Goal: Task Accomplishment & Management: Manage account settings

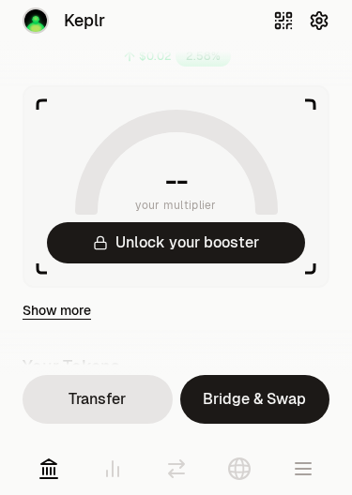
scroll to position [108, 0]
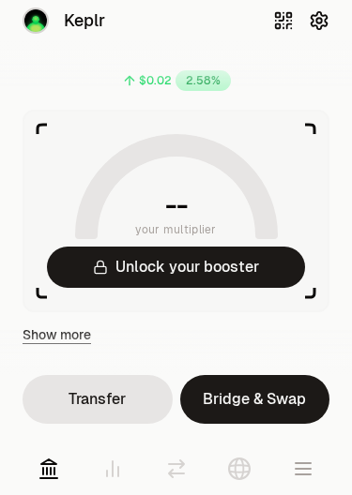
click at [239, 473] on icon at bounding box center [239, 469] width 23 height 23
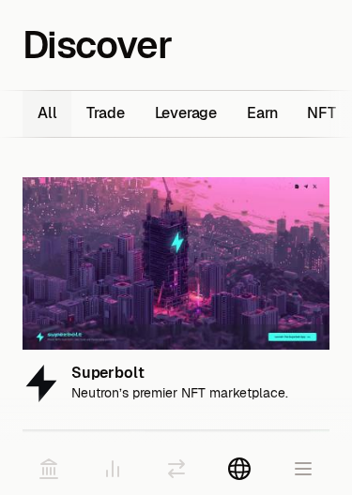
click at [264, 111] on button "Earn 11" at bounding box center [262, 114] width 60 height 46
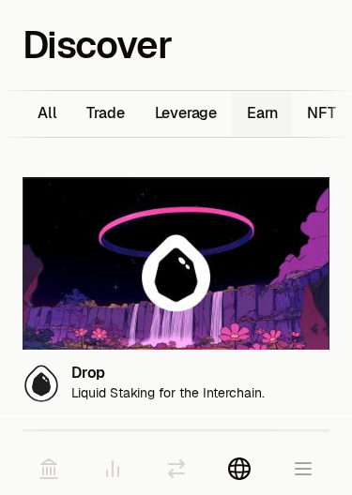
click at [106, 293] on img at bounding box center [176, 263] width 307 height 173
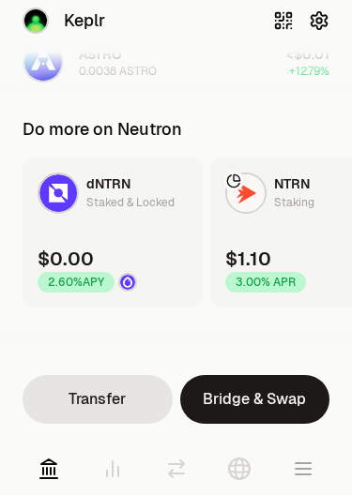
scroll to position [559, 0]
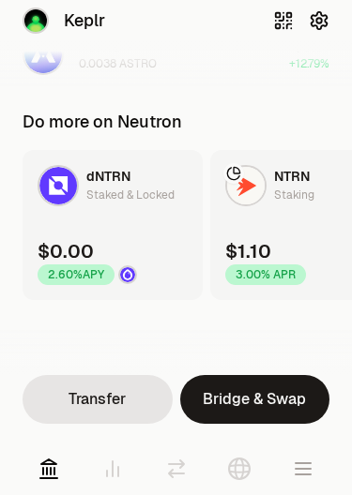
click at [270, 220] on link "NTRN Staking $1.10 3.00% APR" at bounding box center [300, 225] width 180 height 150
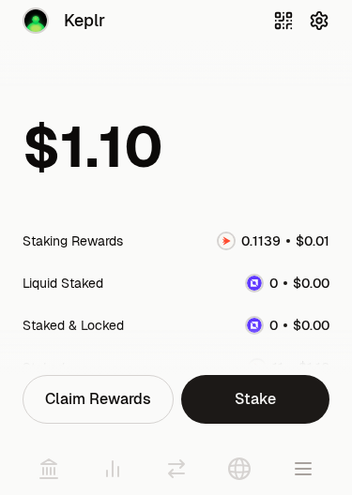
click at [45, 470] on icon at bounding box center [49, 469] width 23 height 23
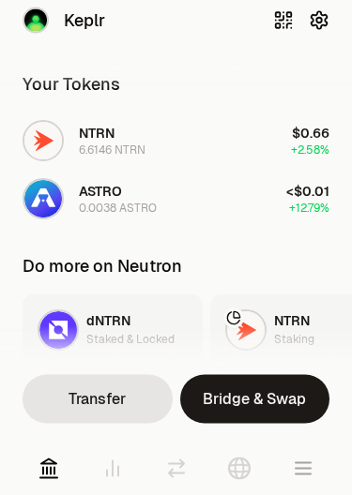
scroll to position [410, 0]
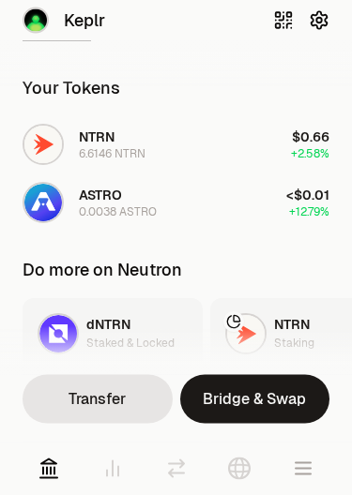
click at [279, 338] on div "Staking" at bounding box center [294, 344] width 40 height 19
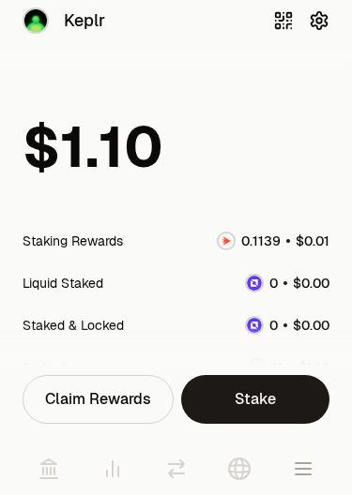
click at [88, 404] on div "Claim Rewards" at bounding box center [98, 399] width 151 height 49
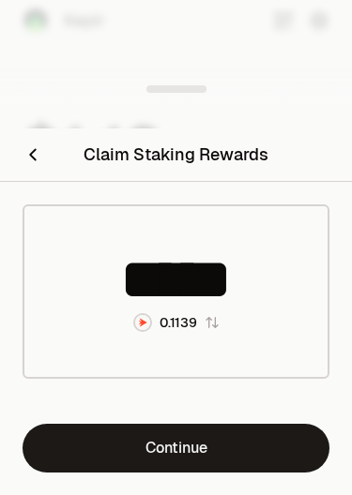
click at [134, 454] on link "Continue" at bounding box center [176, 448] width 307 height 49
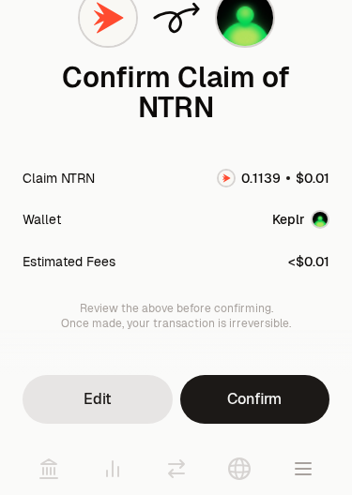
scroll to position [107, 0]
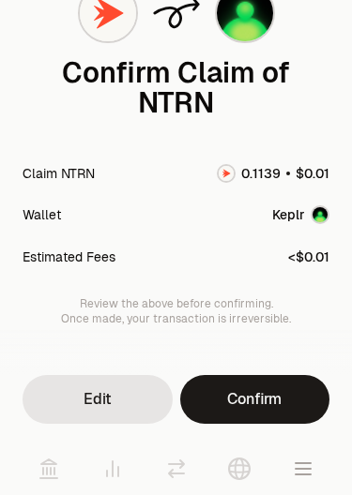
click at [253, 403] on button "Confirm" at bounding box center [255, 399] width 150 height 49
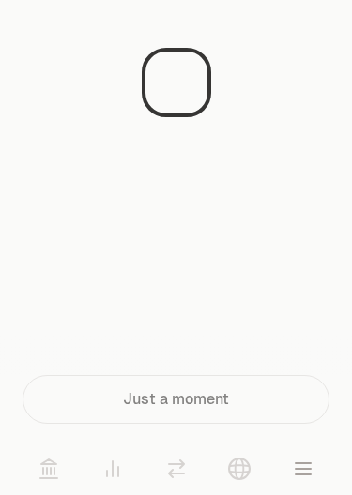
scroll to position [0, 0]
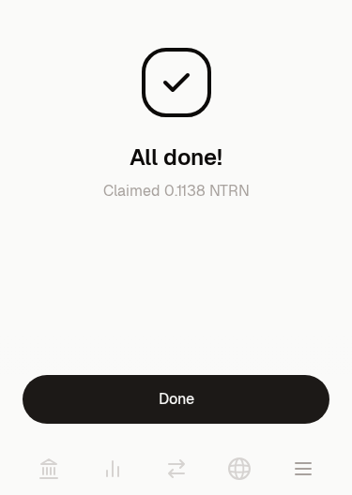
click at [137, 400] on button "Done" at bounding box center [176, 399] width 307 height 49
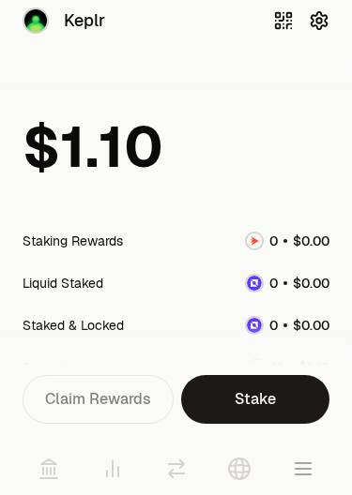
click at [50, 470] on icon at bounding box center [48, 469] width 17 height 19
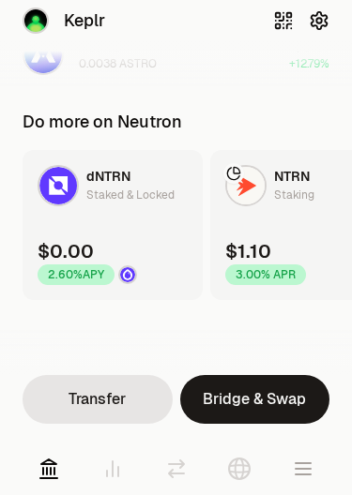
click at [112, 476] on icon at bounding box center [112, 469] width 11 height 15
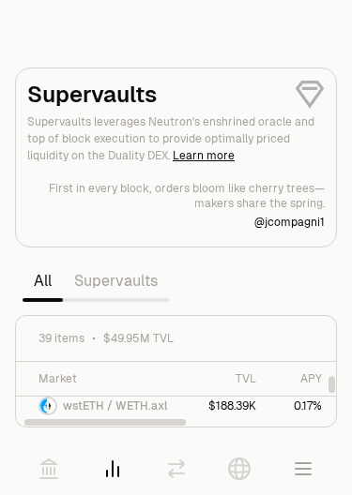
scroll to position [563, 0]
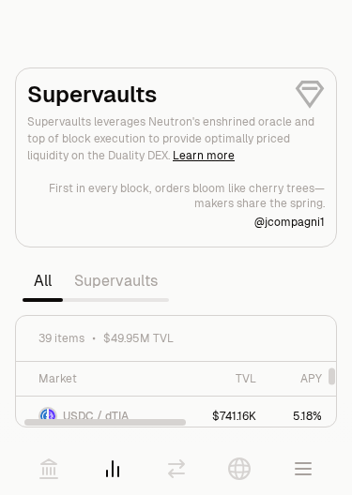
click at [109, 278] on link "Supervaults" at bounding box center [116, 282] width 106 height 38
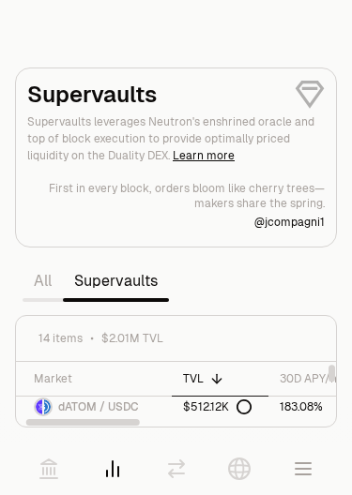
scroll to position [0, 5]
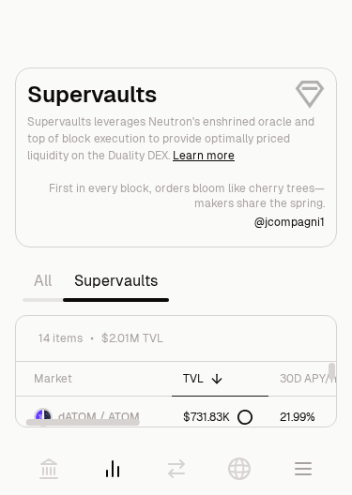
click at [174, 473] on icon at bounding box center [176, 469] width 15 height 17
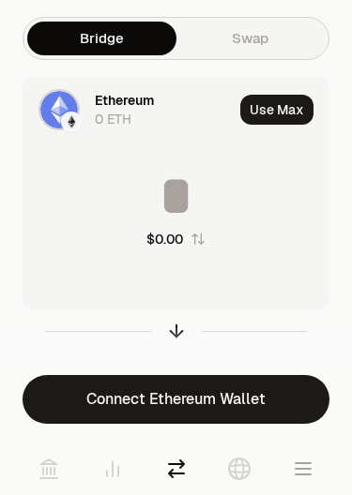
click at [114, 104] on div "Ethereum" at bounding box center [124, 100] width 59 height 19
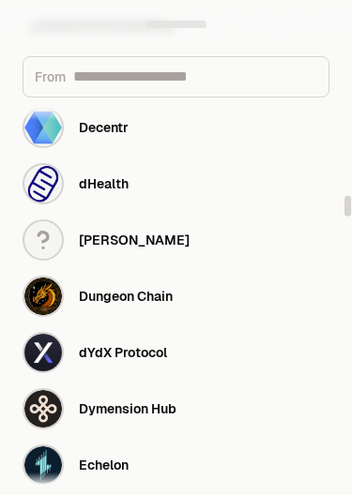
scroll to position [1882, 0]
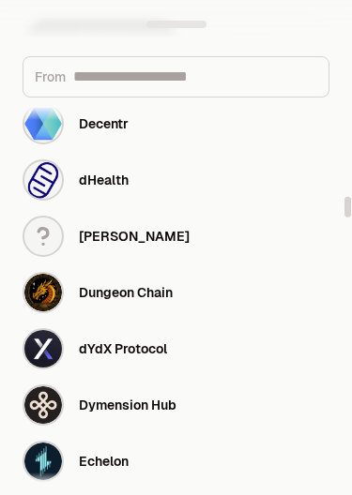
click at [104, 295] on div "Dungeon Chain" at bounding box center [126, 292] width 94 height 19
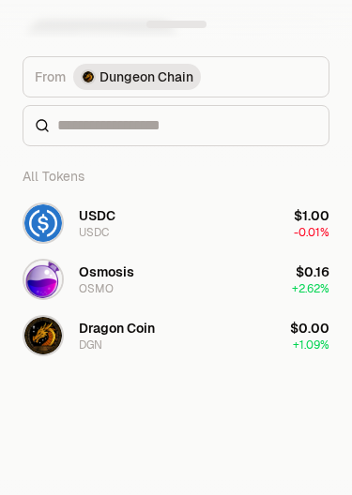
click at [89, 347] on div "DGN" at bounding box center [90, 345] width 23 height 15
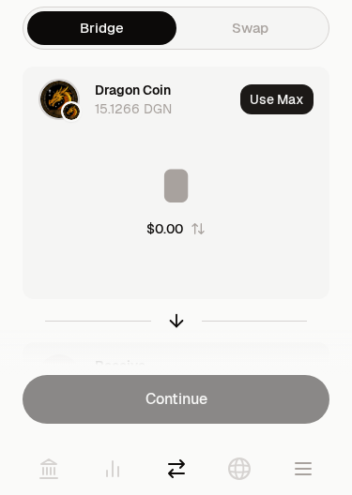
scroll to position [90, 0]
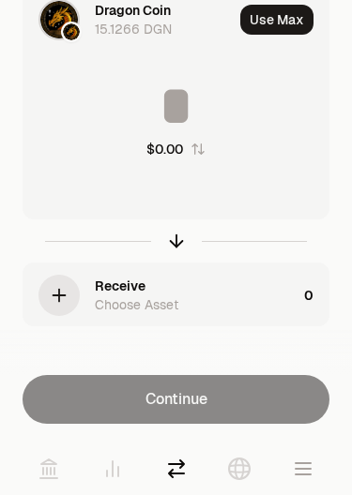
click at [58, 293] on icon "button" at bounding box center [59, 295] width 21 height 21
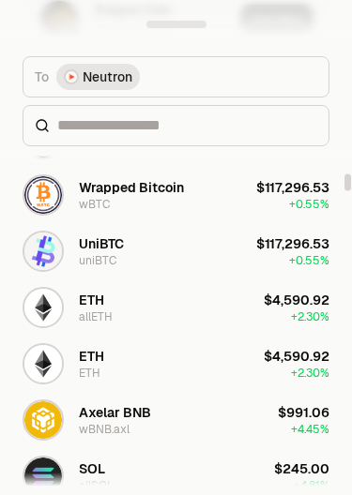
scroll to position [991, 0]
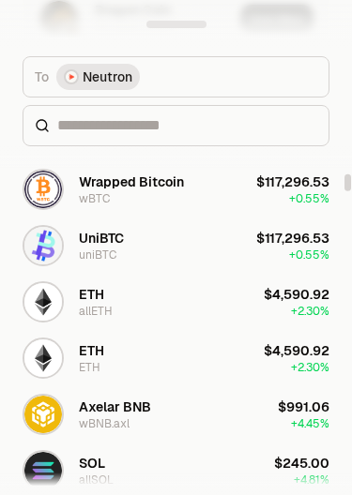
click at [85, 356] on div "ETH" at bounding box center [91, 350] width 25 height 19
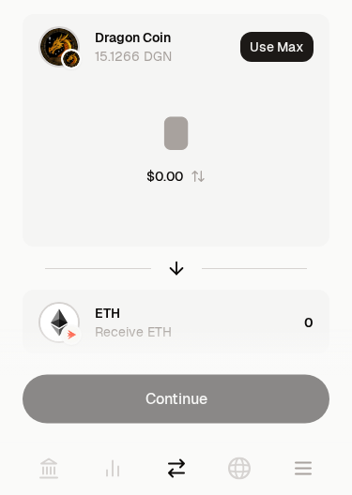
scroll to position [63, 0]
click at [190, 128] on input at bounding box center [175, 133] width 305 height 56
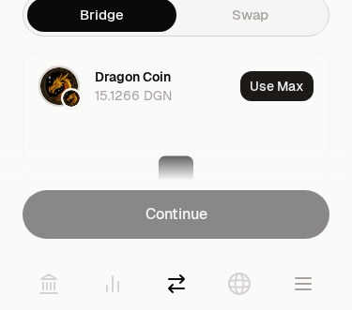
type input "**"
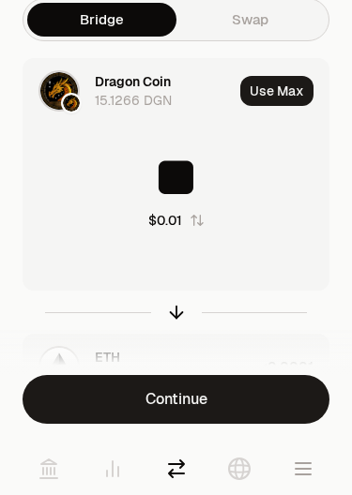
scroll to position [0, 0]
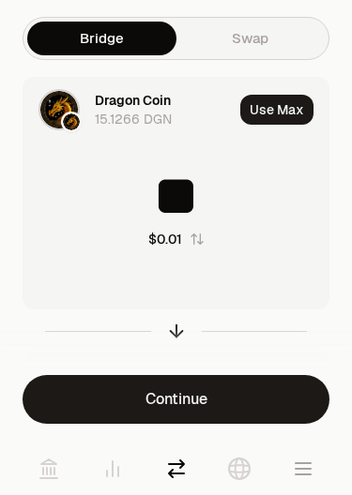
click at [254, 38] on link "Swap" at bounding box center [250, 39] width 149 height 34
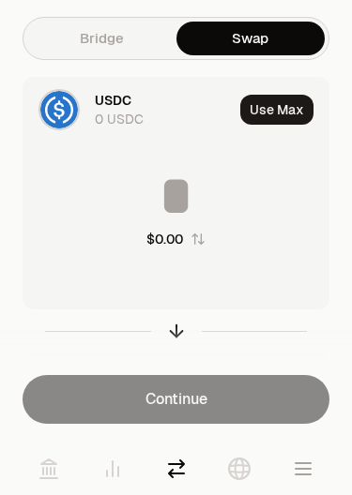
click at [98, 108] on div "USDC" at bounding box center [113, 100] width 37 height 19
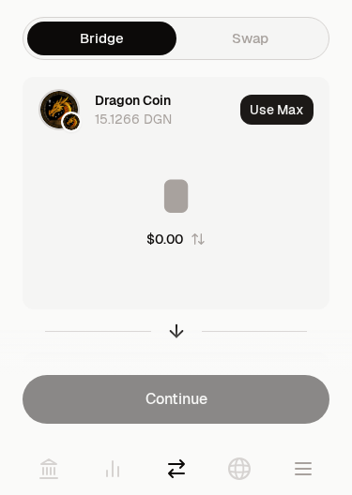
click at [306, 470] on icon "button" at bounding box center [302, 468] width 15 height 11
click at [46, 474] on icon at bounding box center [48, 469] width 17 height 19
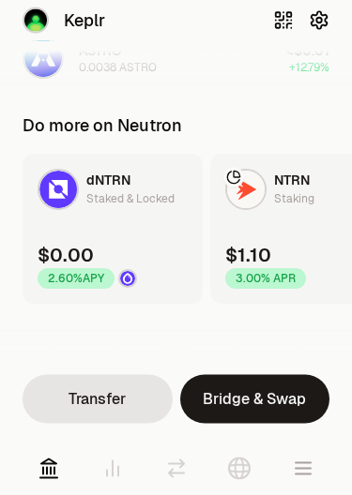
scroll to position [559, 0]
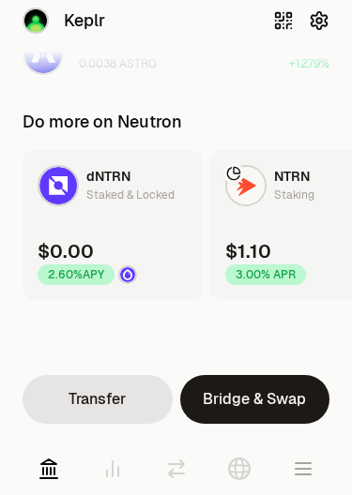
click at [82, 235] on link "dNTRN Staked & Locked $0.00 2.60% APY" at bounding box center [113, 225] width 180 height 150
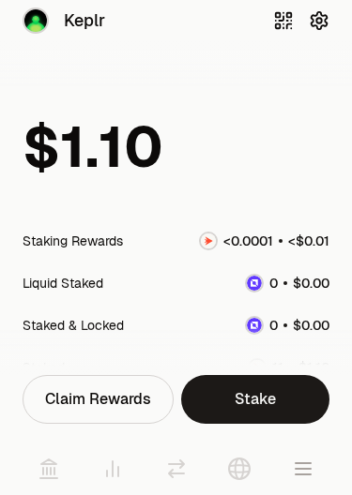
click at [240, 397] on link "Stake" at bounding box center [255, 399] width 149 height 49
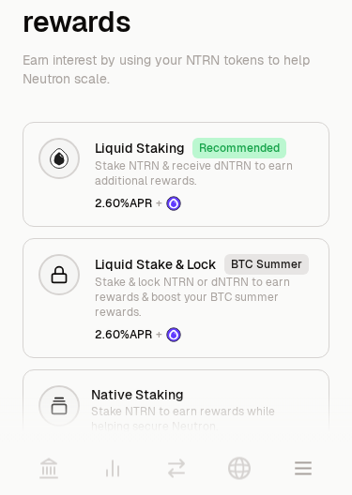
scroll to position [109, 0]
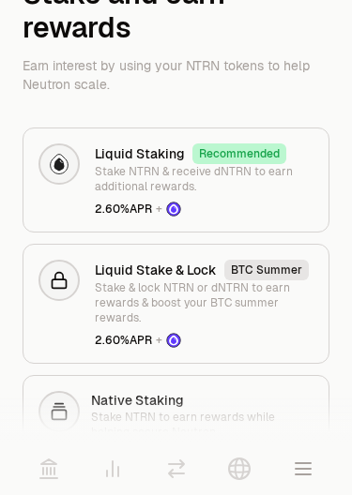
click at [115, 173] on p "Stake NTRN & receive dNTRN to earn additional rewards." at bounding box center [204, 179] width 219 height 30
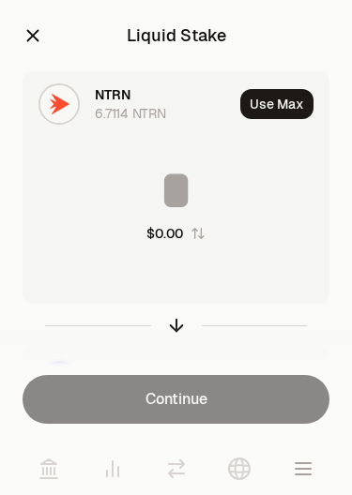
click at [32, 36] on icon "button" at bounding box center [33, 36] width 12 height 12
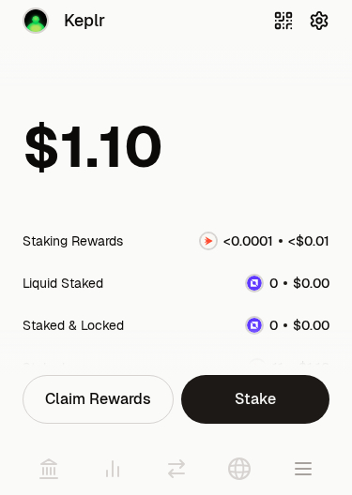
click at [44, 476] on icon at bounding box center [49, 469] width 23 height 23
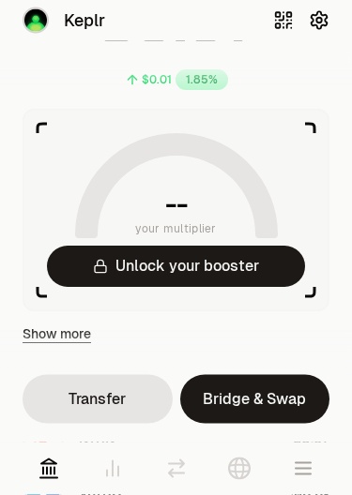
scroll to position [116, 0]
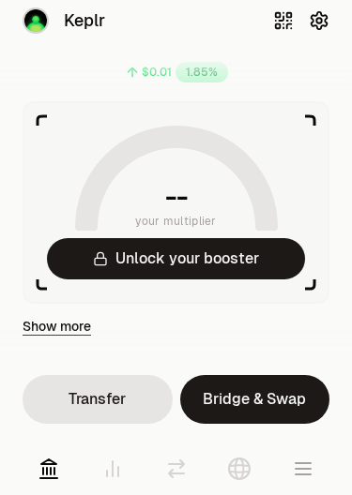
click at [132, 262] on button "Unlock your booster" at bounding box center [176, 258] width 258 height 41
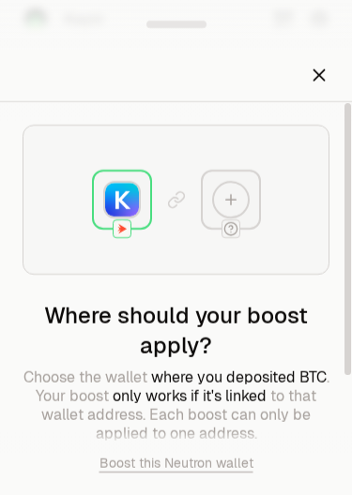
scroll to position [0, 0]
click at [326, 76] on icon "Close" at bounding box center [319, 75] width 21 height 21
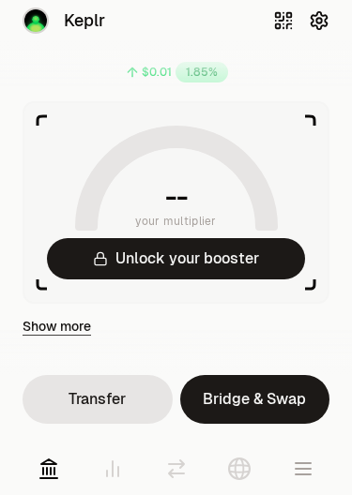
click at [47, 330] on link "Show more" at bounding box center [57, 326] width 68 height 19
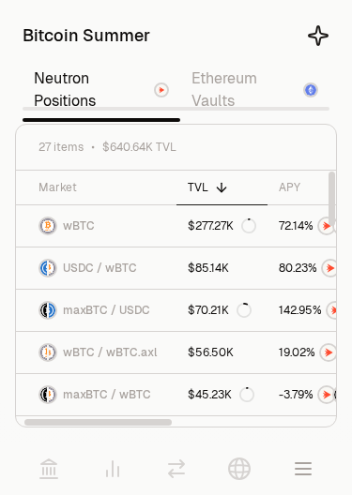
click at [52, 472] on icon at bounding box center [48, 469] width 17 height 19
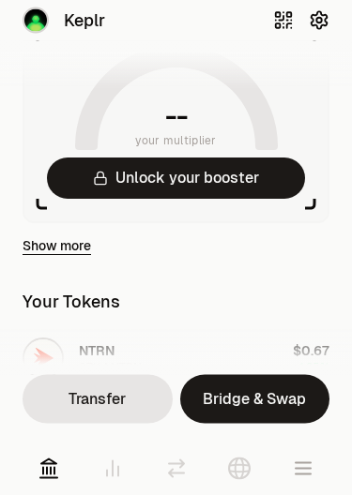
scroll to position [197, 0]
click at [64, 16] on span "Keplr" at bounding box center [84, 21] width 41 height 26
click at [317, 14] on icon "button" at bounding box center [319, 20] width 16 height 17
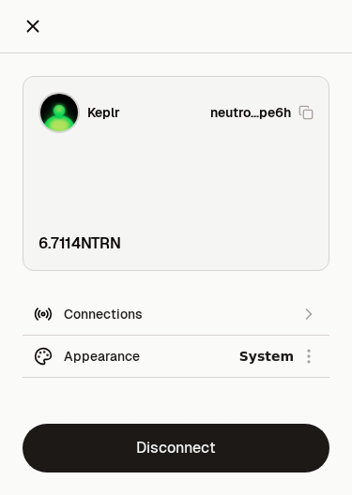
click at [306, 311] on icon "button" at bounding box center [308, 314] width 19 height 19
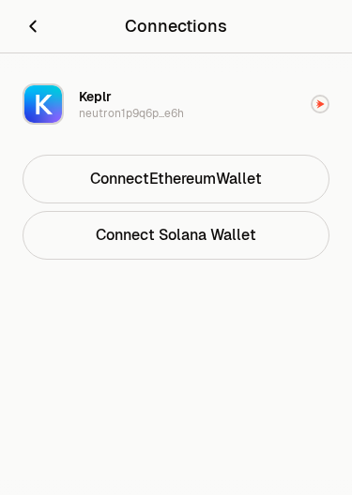
click at [104, 177] on button "Connect Ethereum Wallet" at bounding box center [176, 179] width 307 height 49
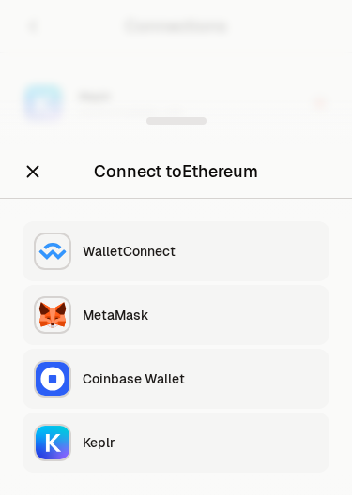
click at [89, 443] on div "Keplr" at bounding box center [200, 442] width 235 height 19
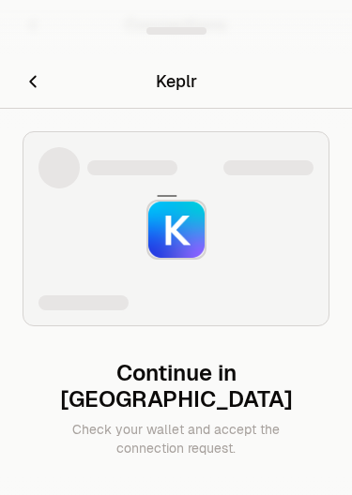
click at [155, 248] on img at bounding box center [176, 230] width 56 height 56
click at [36, 92] on icon "Cancel" at bounding box center [33, 81] width 21 height 21
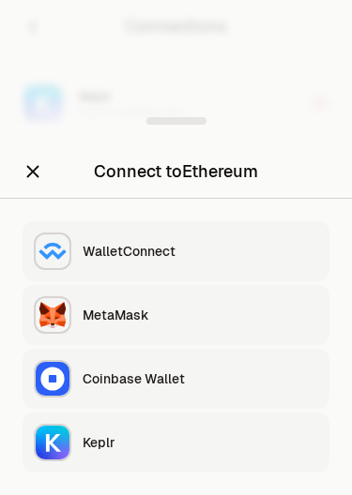
click at [32, 169] on icon "Close" at bounding box center [33, 171] width 21 height 21
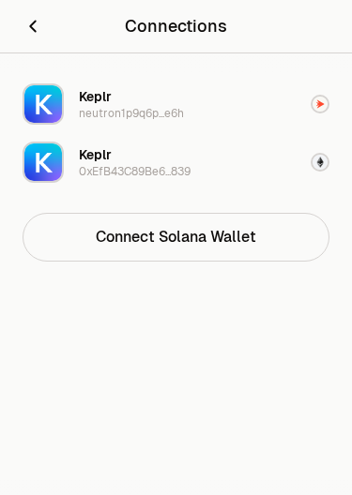
click at [105, 166] on div "0xEfB43C89Be6...839" at bounding box center [135, 171] width 112 height 15
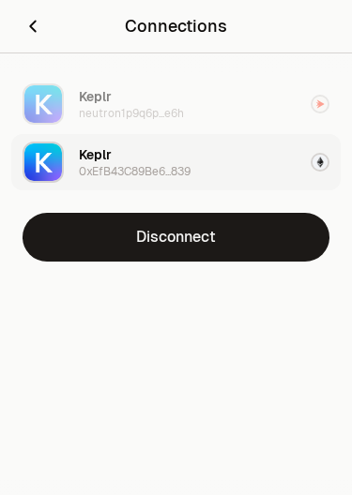
click at [32, 29] on icon "Close" at bounding box center [33, 27] width 6 height 10
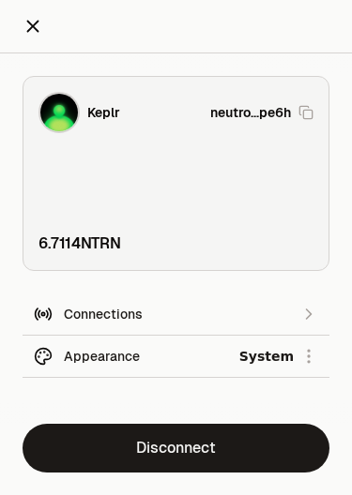
click at [29, 24] on icon "Close" at bounding box center [33, 26] width 21 height 21
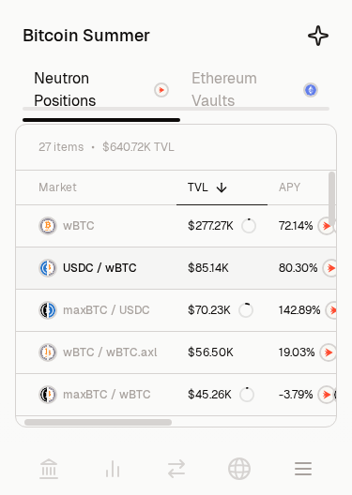
click at [80, 267] on span "USDC / wBTC" at bounding box center [100, 268] width 74 height 15
click at [50, 477] on icon at bounding box center [49, 469] width 23 height 23
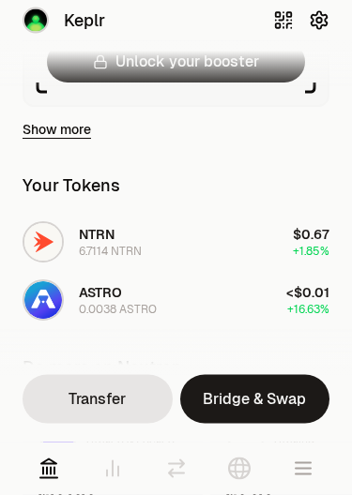
scroll to position [313, 0]
click at [101, 300] on span "ASTRO" at bounding box center [100, 292] width 43 height 17
click at [104, 300] on span "ASTRO" at bounding box center [100, 292] width 43 height 17
click at [110, 300] on span "ASTRO" at bounding box center [100, 292] width 43 height 17
click at [101, 299] on span "ASTRO" at bounding box center [100, 292] width 43 height 17
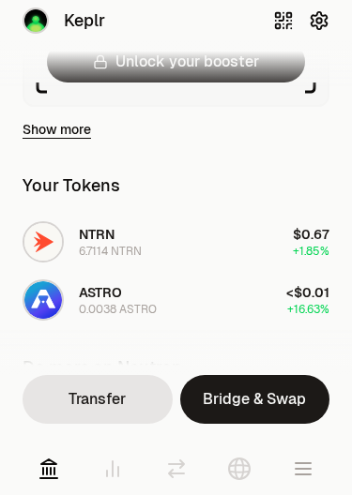
click at [101, 298] on span "ASTRO" at bounding box center [100, 292] width 43 height 17
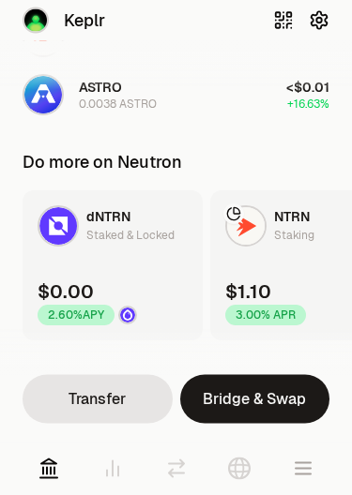
scroll to position [559, 0]
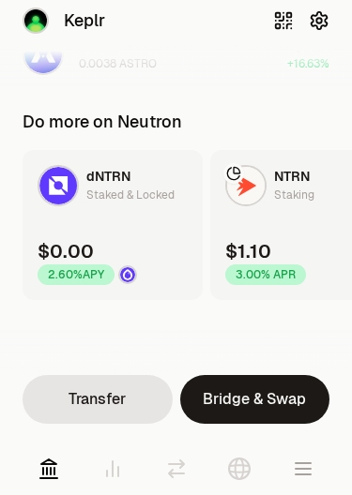
click at [277, 217] on link "NTRN Staking $1.10 3.00% APR" at bounding box center [300, 225] width 180 height 150
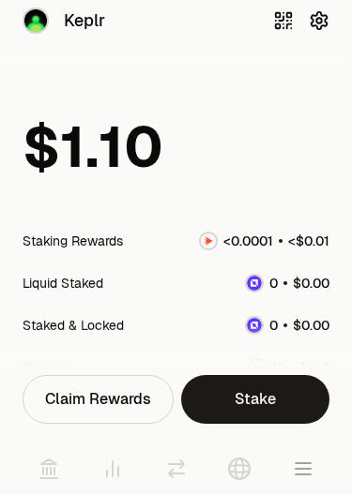
click at [50, 477] on icon at bounding box center [48, 469] width 17 height 19
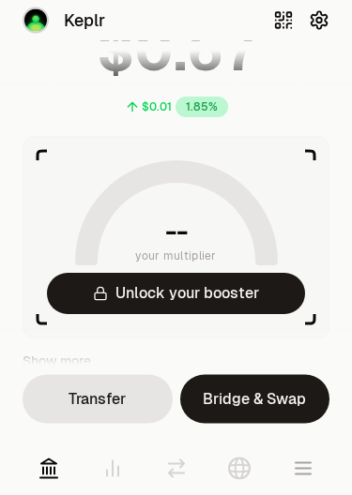
scroll to position [83, 0]
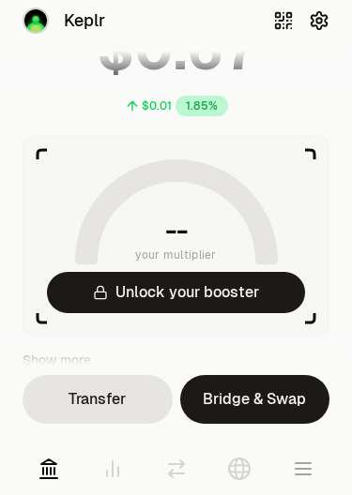
click at [143, 295] on button "Unlock your booster" at bounding box center [176, 292] width 258 height 41
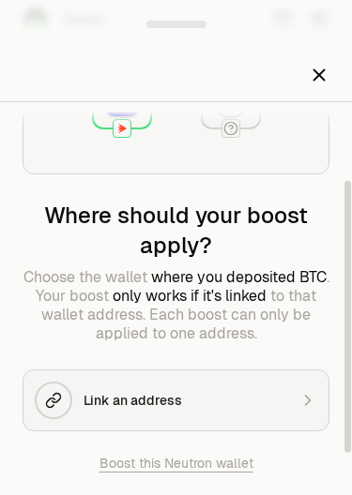
scroll to position [100, 0]
click at [64, 264] on div "Where should your boost apply? Choose the wallet where you deposited BTC . Your…" at bounding box center [176, 272] width 307 height 143
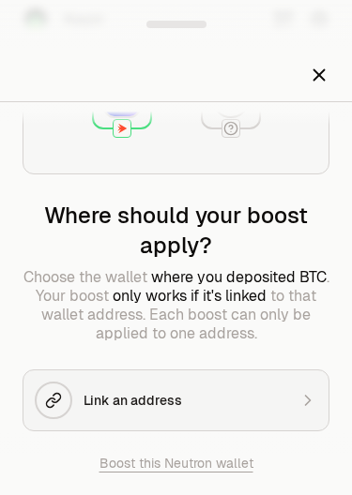
click at [296, 400] on button "Link an address" at bounding box center [176, 401] width 307 height 62
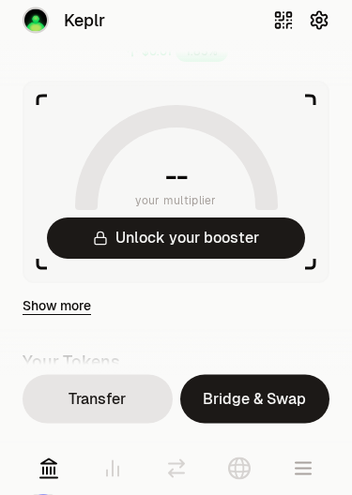
scroll to position [136, 0]
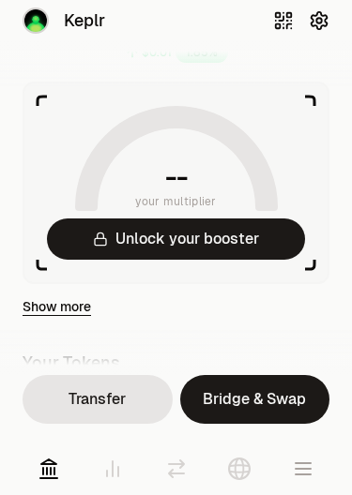
click at [142, 245] on button "Unlock your booster" at bounding box center [176, 239] width 258 height 41
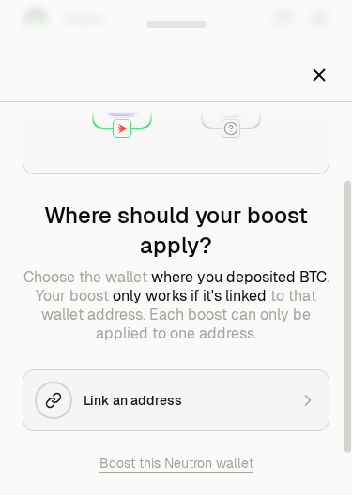
scroll to position [100, 0]
click at [292, 394] on button "Link an address" at bounding box center [176, 401] width 307 height 62
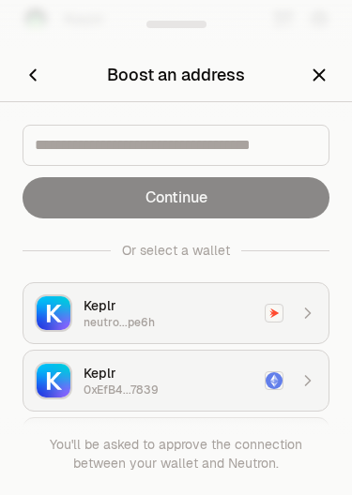
click at [114, 319] on div "neutro...pe6h" at bounding box center [168, 322] width 170 height 15
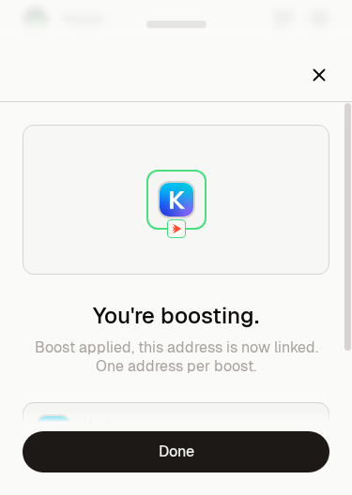
scroll to position [0, 0]
click at [320, 68] on icon "Close" at bounding box center [319, 75] width 21 height 21
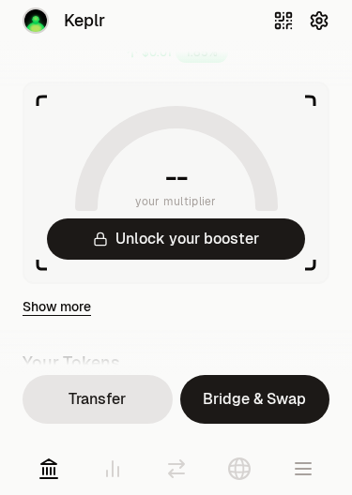
click at [135, 243] on button "Unlock your booster" at bounding box center [176, 239] width 258 height 41
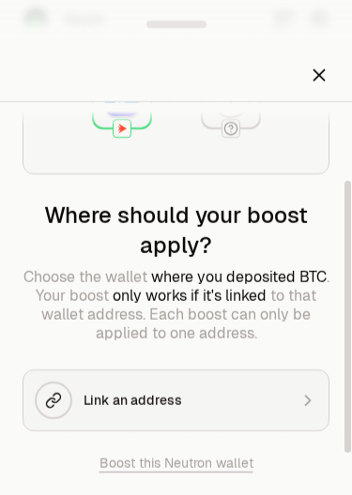
scroll to position [100, 0]
click at [271, 391] on div "Link an address" at bounding box center [185, 400] width 204 height 19
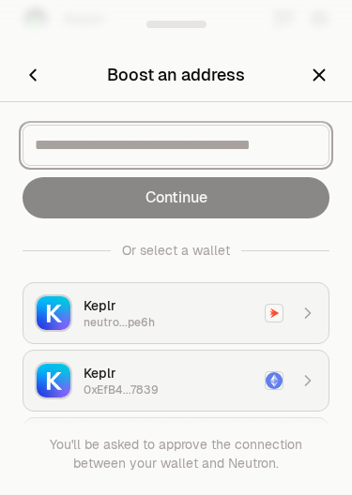
click at [77, 142] on input at bounding box center [176, 145] width 282 height 23
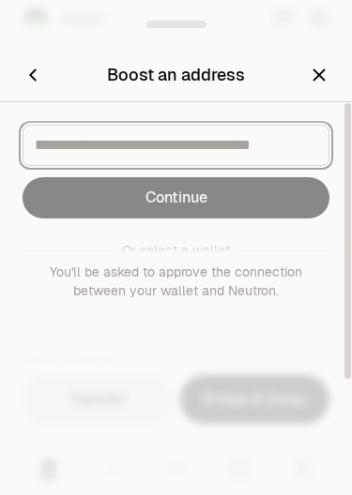
scroll to position [121, 0]
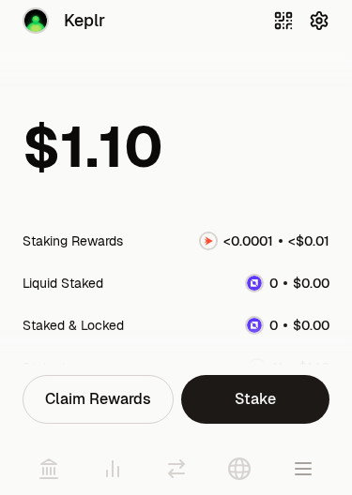
click at [48, 473] on icon at bounding box center [48, 469] width 17 height 19
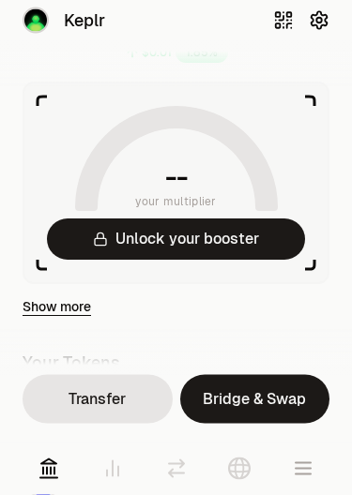
scroll to position [131, 0]
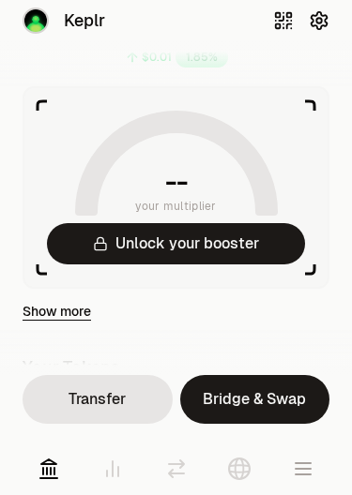
click at [134, 248] on button "Unlock your booster" at bounding box center [176, 243] width 258 height 41
click at [129, 241] on button "Unlock your booster" at bounding box center [176, 243] width 258 height 41
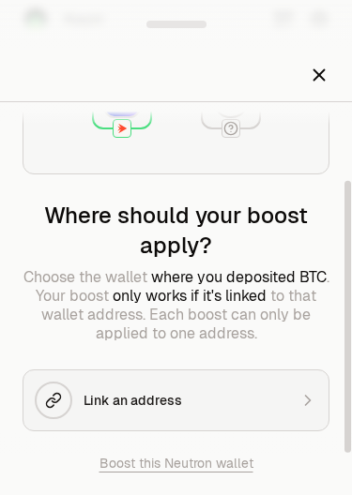
scroll to position [100, 0]
click at [292, 400] on button "Link an address" at bounding box center [176, 401] width 307 height 62
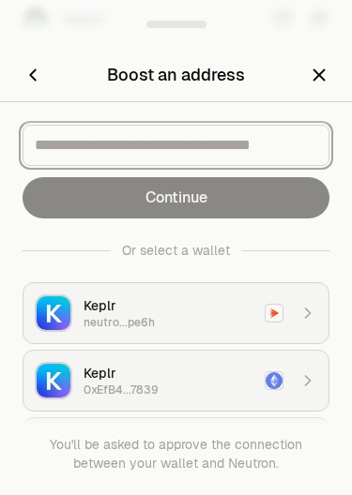
click at [96, 146] on input at bounding box center [176, 145] width 282 height 23
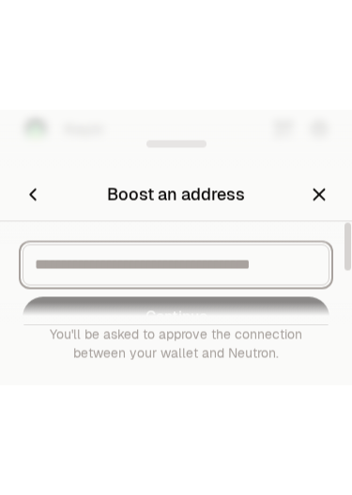
scroll to position [116, 0]
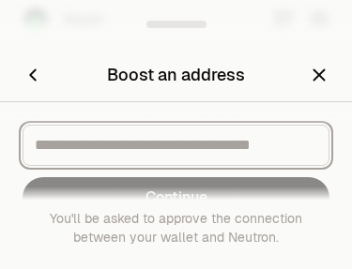
paste input "**********"
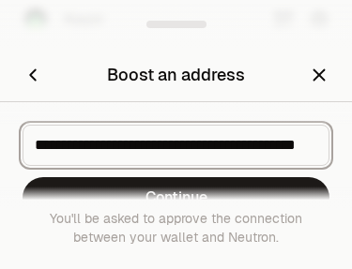
type input "**********"
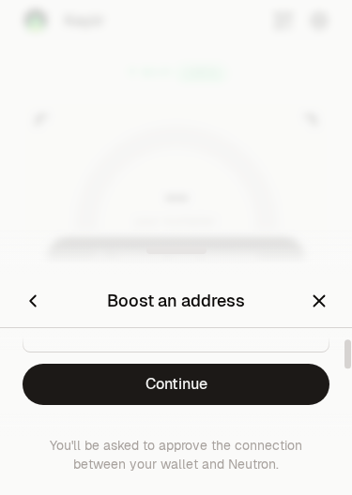
scroll to position [38, 0]
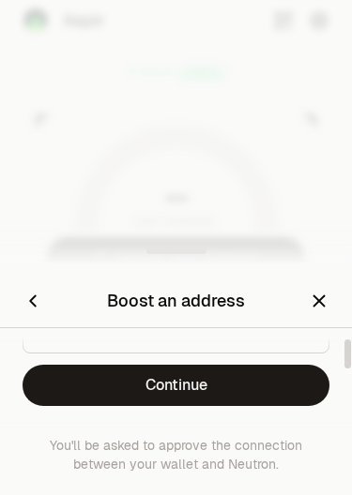
click at [146, 389] on button "Continue" at bounding box center [176, 385] width 307 height 41
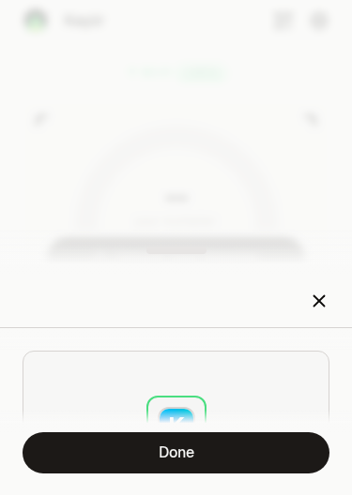
click at [144, 452] on button "Done" at bounding box center [176, 452] width 307 height 41
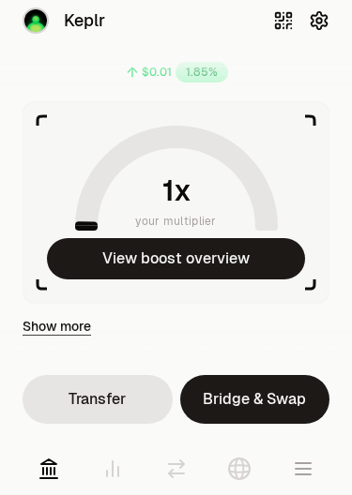
click at [146, 263] on button "View boost overview" at bounding box center [176, 258] width 258 height 41
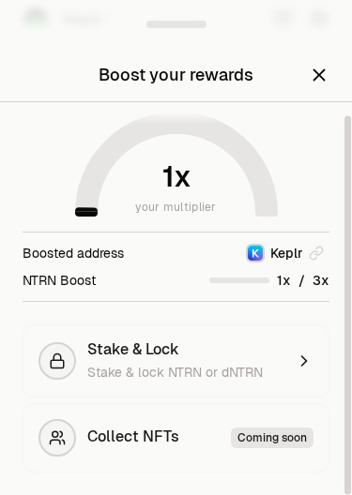
scroll to position [13, 0]
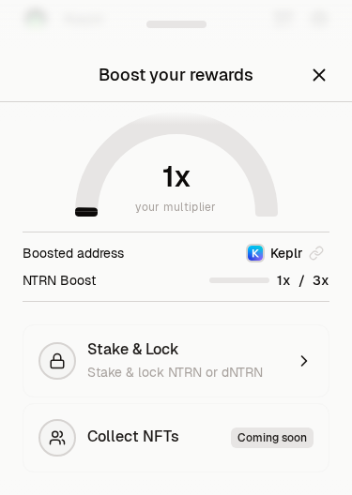
click at [280, 439] on div "Coming soon" at bounding box center [272, 438] width 83 height 21
click at [295, 356] on icon "button" at bounding box center [304, 361] width 19 height 19
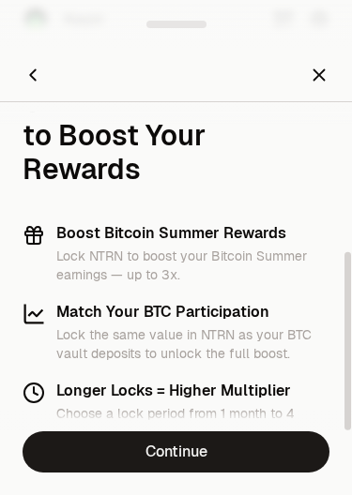
scroll to position [275, 0]
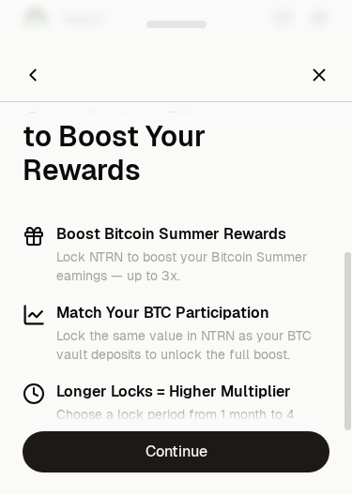
click at [139, 451] on link "Continue" at bounding box center [176, 452] width 307 height 41
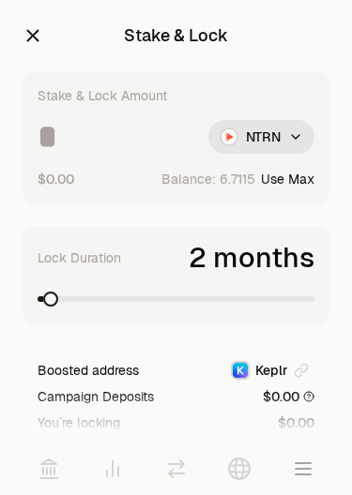
click at [68, 129] on input at bounding box center [116, 137] width 156 height 34
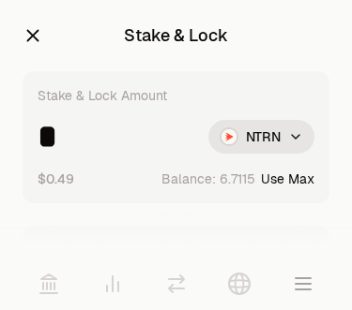
type input "*"
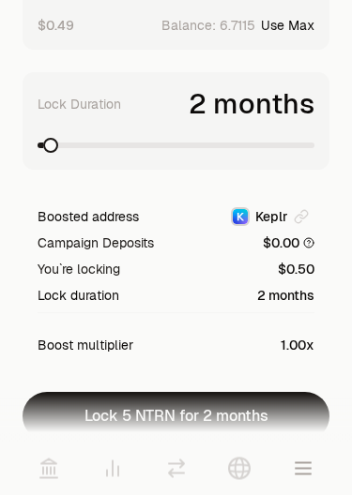
scroll to position [201, 0]
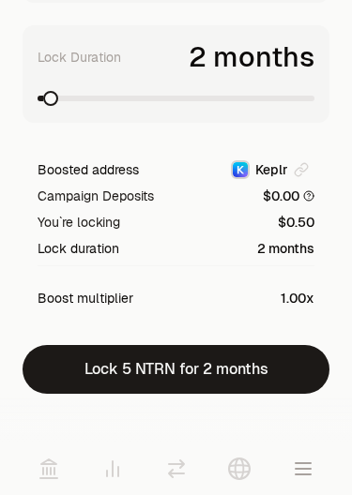
click at [149, 376] on button "Lock 5 NTRN for 2 months" at bounding box center [176, 369] width 307 height 49
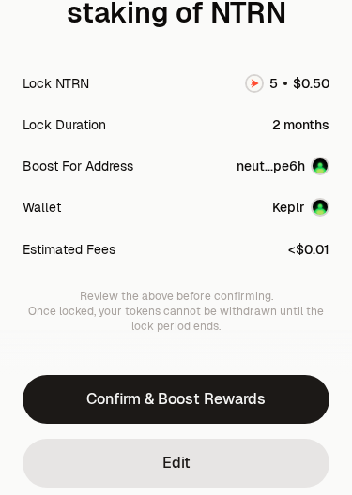
scroll to position [197, 0]
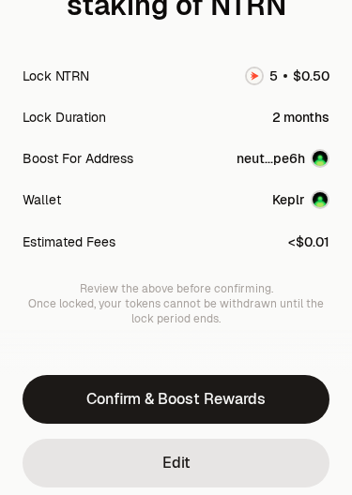
click at [136, 400] on button "Confirm & Boost Rewards" at bounding box center [176, 399] width 307 height 49
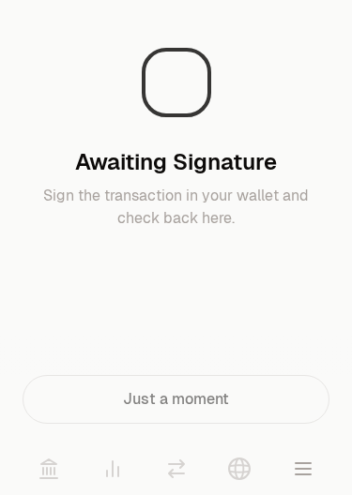
scroll to position [0, 0]
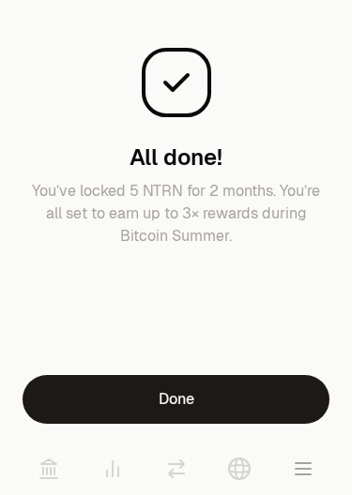
click at [141, 404] on button "Done" at bounding box center [176, 399] width 307 height 49
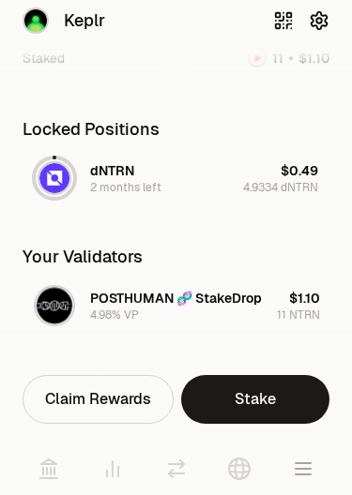
scroll to position [392, 0]
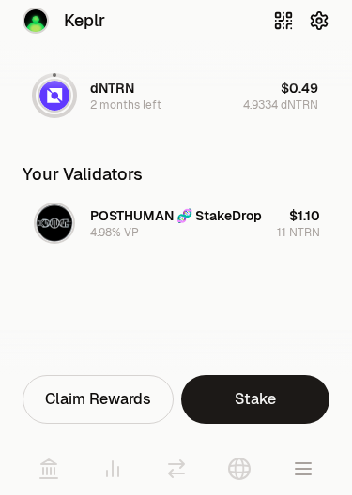
click at [247, 404] on link "Stake" at bounding box center [255, 399] width 149 height 49
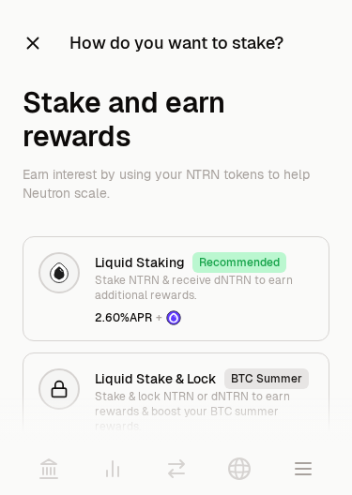
click at [35, 41] on icon "button" at bounding box center [33, 44] width 12 height 12
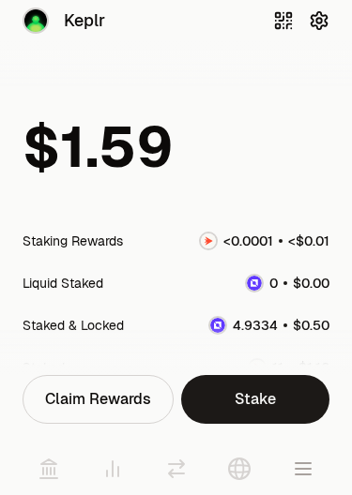
click at [52, 472] on icon at bounding box center [48, 469] width 17 height 19
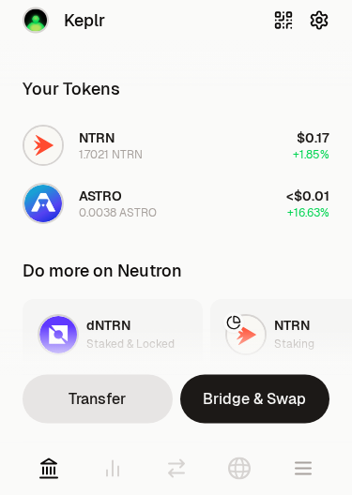
scroll to position [817, 0]
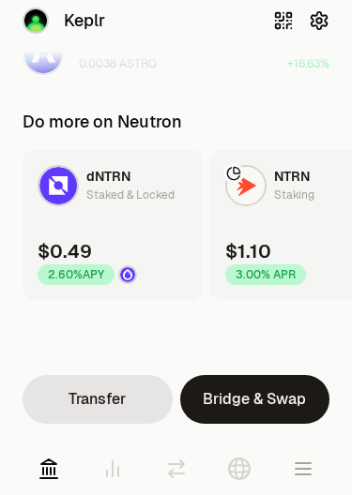
click at [49, 474] on icon at bounding box center [49, 469] width 23 height 23
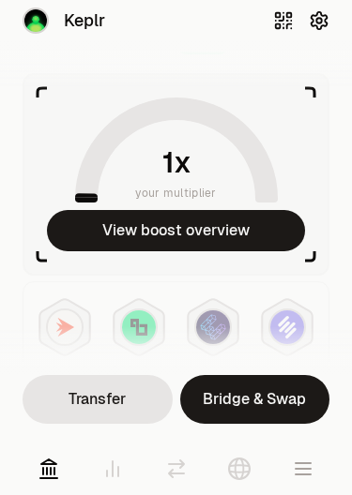
scroll to position [144, 0]
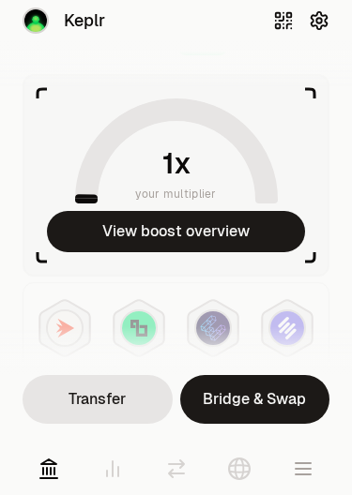
click at [146, 233] on button "View boost overview" at bounding box center [176, 231] width 258 height 41
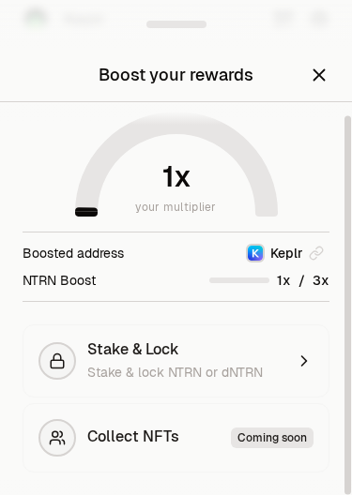
scroll to position [13, 0]
click at [116, 361] on div "Stake & Lock Stake & lock NTRN or dNTRN" at bounding box center [185, 361] width 196 height 41
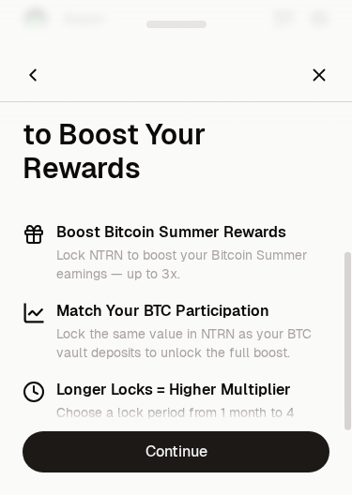
scroll to position [275, 0]
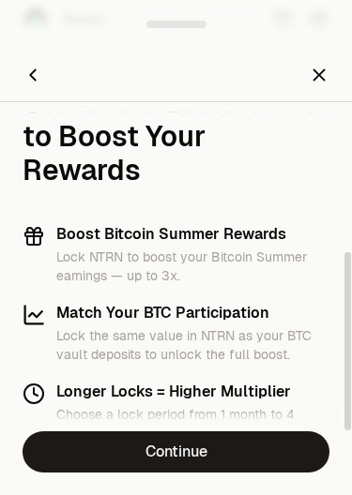
click at [144, 449] on link "Continue" at bounding box center [176, 452] width 307 height 41
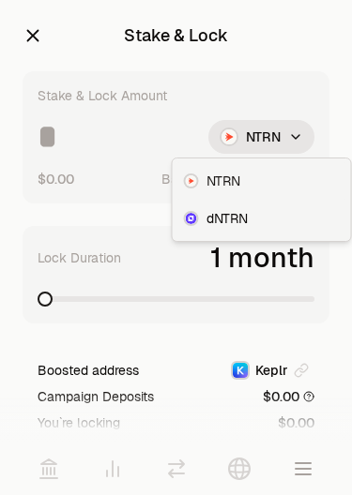
click at [211, 179] on span "NTRN" at bounding box center [223, 181] width 34 height 19
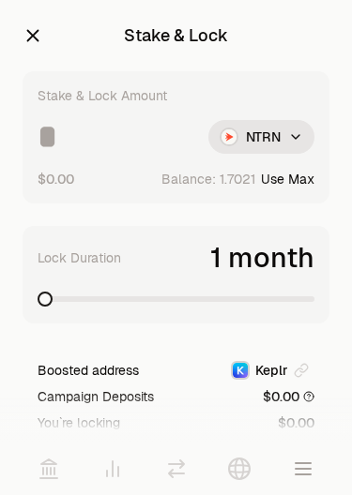
click at [32, 35] on icon "button" at bounding box center [33, 36] width 12 height 12
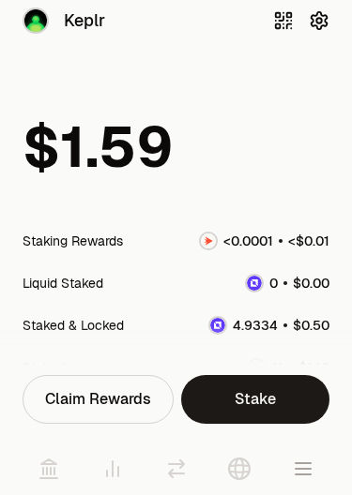
click at [111, 474] on icon at bounding box center [112, 469] width 23 height 23
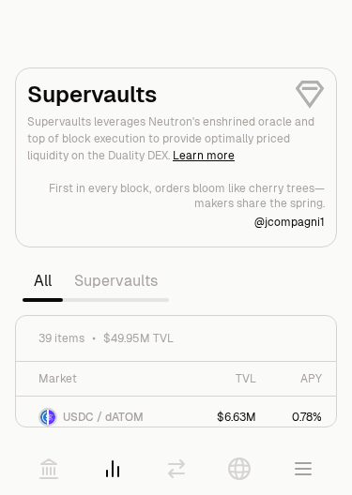
click at [174, 471] on icon at bounding box center [176, 469] width 23 height 23
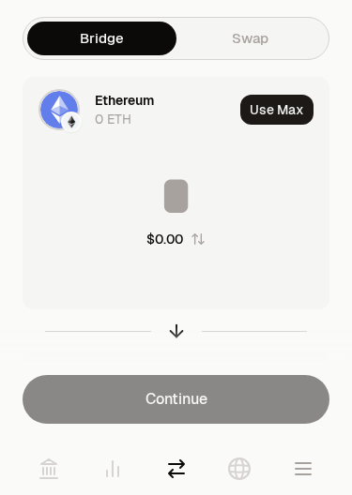
click at [237, 470] on icon at bounding box center [239, 469] width 23 height 23
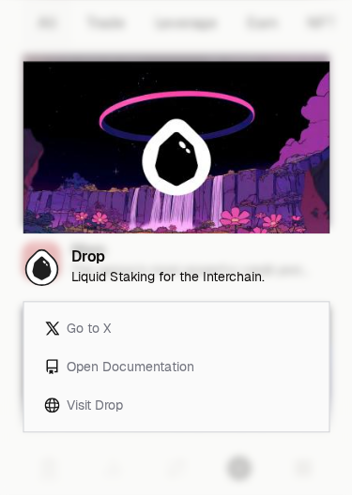
scroll to position [880, 0]
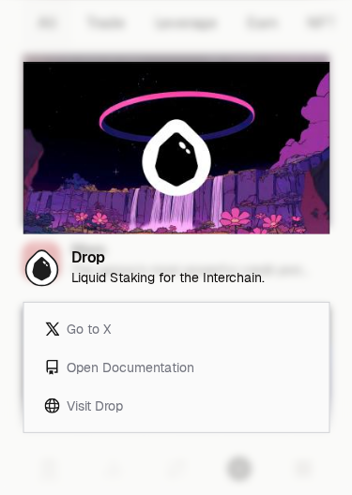
click at [133, 280] on p "Liquid Staking for the Interchain." at bounding box center [167, 278] width 193 height 16
click at [113, 279] on p "Liquid Staking for the Interchain." at bounding box center [167, 278] width 193 height 16
click at [107, 467] on div at bounding box center [176, 247] width 352 height 495
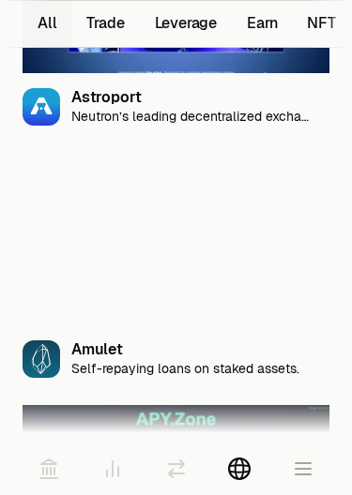
scroll to position [1446, 0]
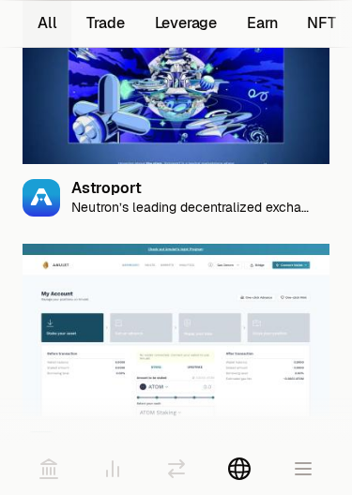
click at [94, 188] on div "Astroport" at bounding box center [192, 189] width 243 height 16
click at [104, 203] on p "Neutron’s leading decentralized exchange." at bounding box center [192, 208] width 243 height 16
click at [43, 201] on rect at bounding box center [42, 198] width 38 height 38
click at [262, 22] on button "Earn 11" at bounding box center [262, 24] width 60 height 46
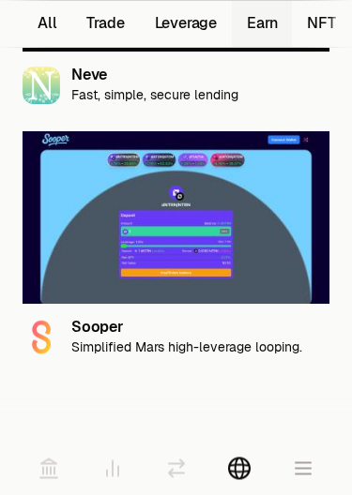
scroll to position [2572, 0]
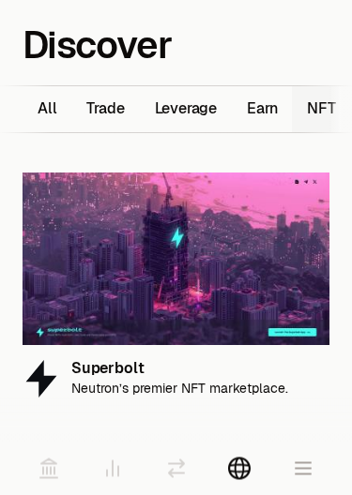
scroll to position [2, 0]
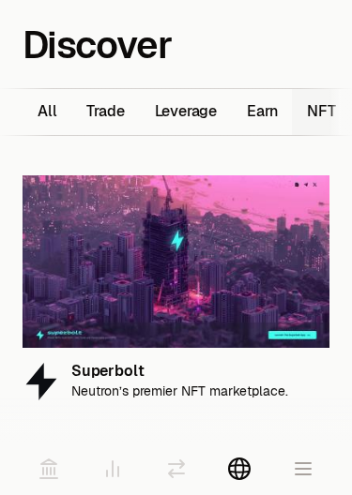
click at [144, 266] on img at bounding box center [176, 261] width 307 height 173
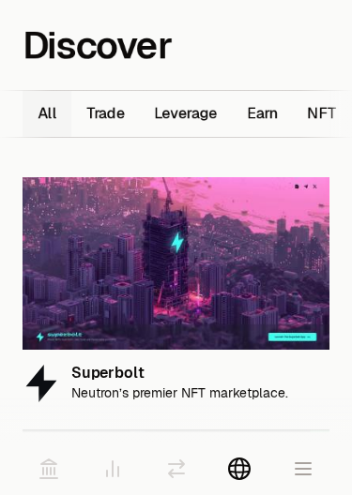
click at [52, 475] on icon at bounding box center [48, 469] width 17 height 19
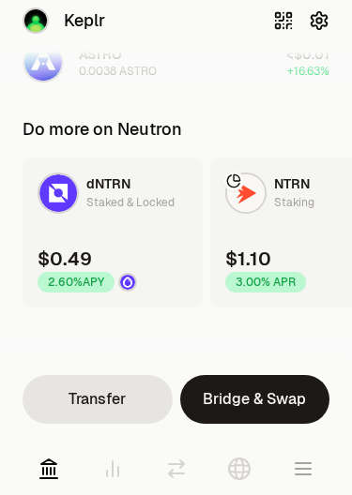
scroll to position [817, 0]
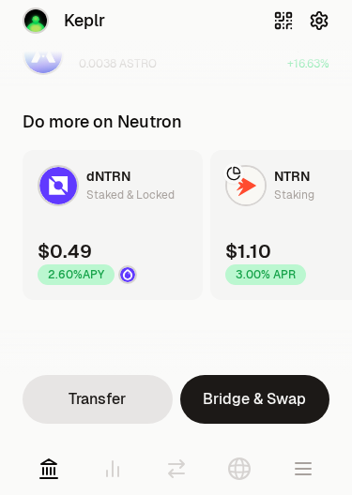
click at [268, 214] on link "NTRN Staking $1.10 3.00% APR" at bounding box center [300, 225] width 180 height 150
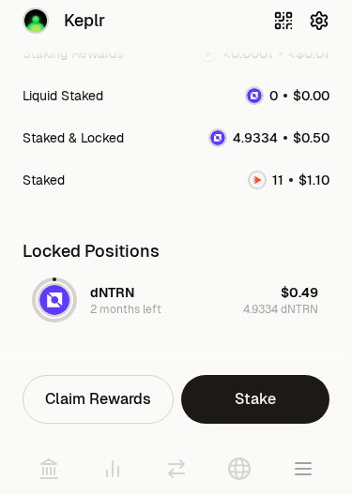
scroll to position [184, 0]
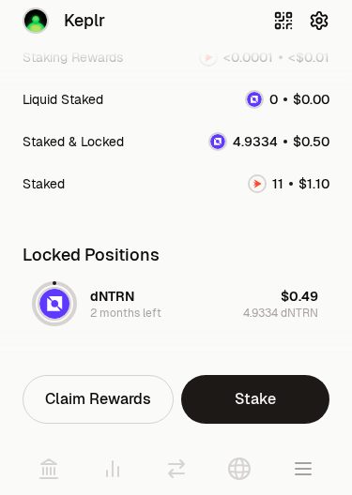
click at [108, 303] on div "dNTRN" at bounding box center [112, 296] width 44 height 19
click at [95, 408] on div "Claim Rewards" at bounding box center [98, 399] width 151 height 49
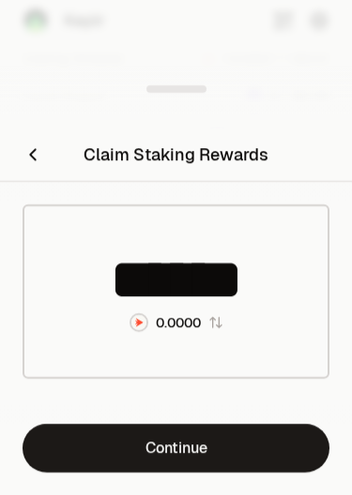
click at [212, 319] on icon "button" at bounding box center [215, 322] width 12 height 11
click at [198, 322] on icon "button" at bounding box center [200, 322] width 12 height 11
type input "******"
click at [30, 157] on icon "Close" at bounding box center [33, 154] width 21 height 21
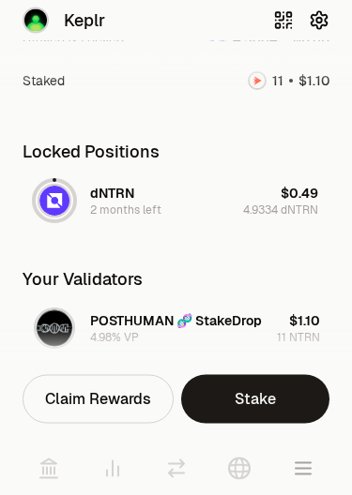
scroll to position [0, 0]
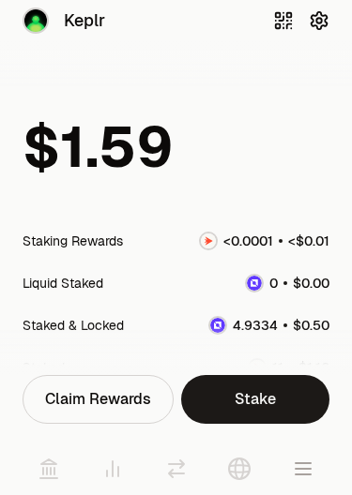
click at [44, 12] on img at bounding box center [35, 20] width 23 height 23
click at [320, 19] on icon "button" at bounding box center [318, 20] width 7 height 7
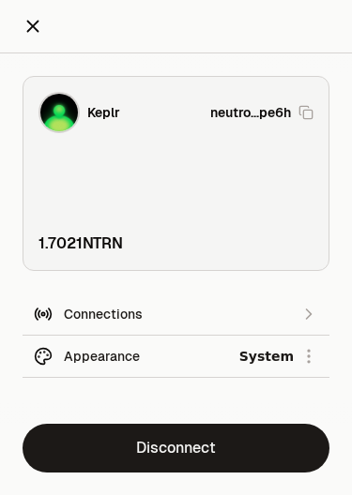
click at [24, 21] on icon "Close" at bounding box center [33, 26] width 21 height 21
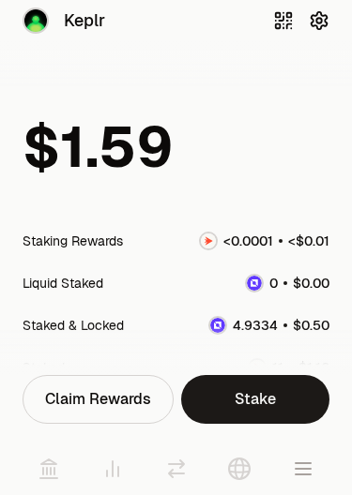
click at [112, 467] on icon at bounding box center [112, 469] width 11 height 15
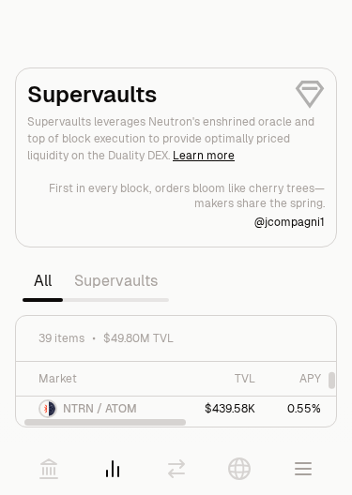
click at [174, 467] on icon at bounding box center [176, 469] width 23 height 23
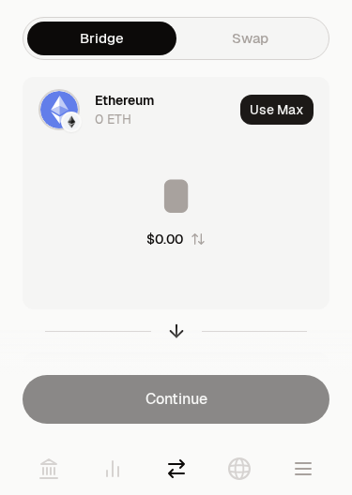
click at [110, 110] on div "0 ETH" at bounding box center [113, 119] width 37 height 19
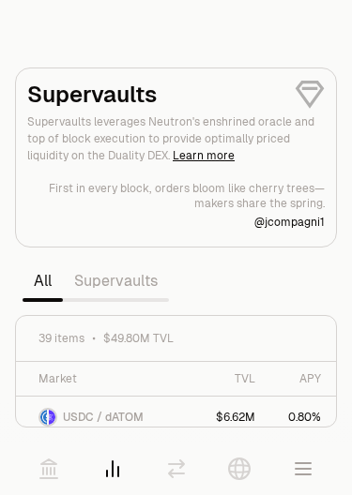
click at [49, 472] on icon at bounding box center [49, 469] width 23 height 23
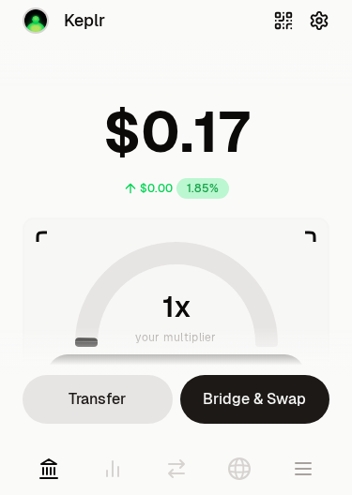
click at [27, 21] on img at bounding box center [35, 20] width 23 height 23
click at [301, 469] on icon "button" at bounding box center [302, 468] width 15 height 11
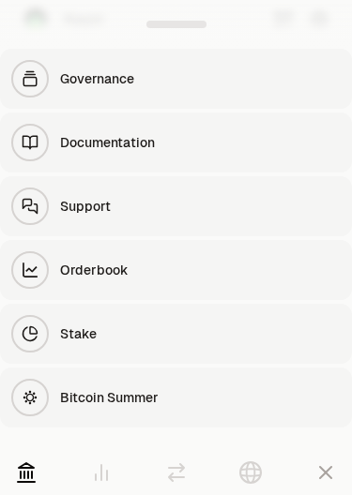
click at [69, 333] on div "Stake" at bounding box center [200, 334] width 280 height 19
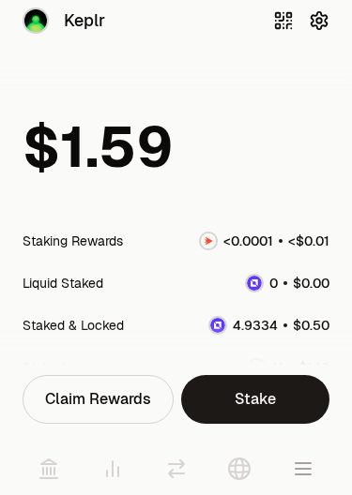
click at [301, 478] on icon "button" at bounding box center [303, 469] width 23 height 23
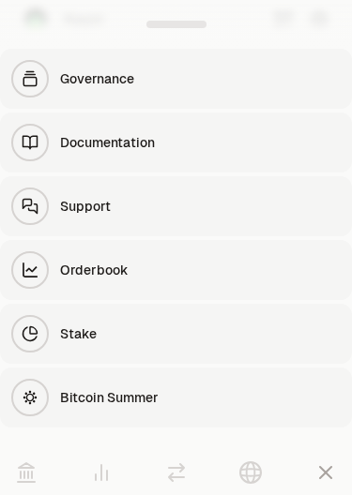
click at [82, 401] on div "Bitcoin Summer" at bounding box center [200, 397] width 280 height 19
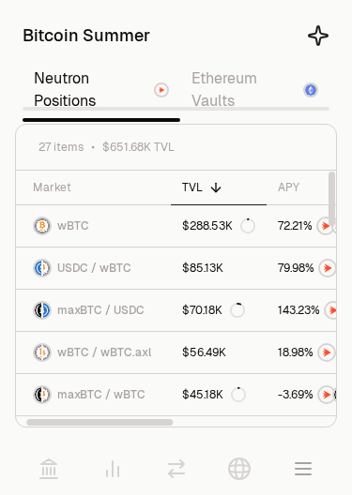
scroll to position [0, 4]
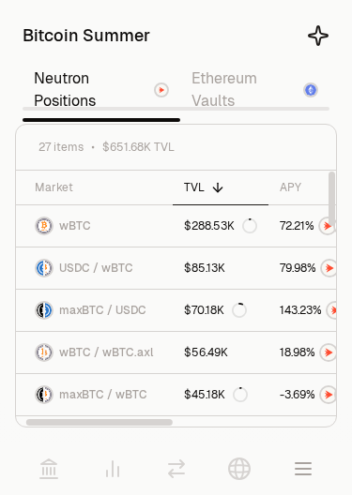
click at [36, 459] on link at bounding box center [49, 469] width 53 height 53
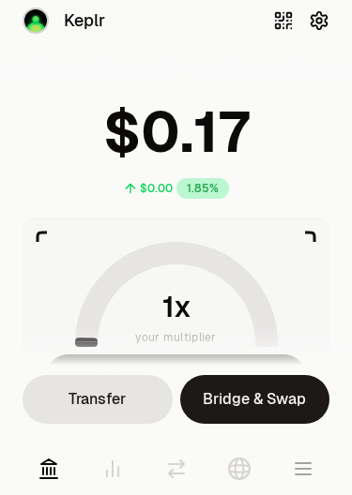
click at [239, 470] on icon at bounding box center [239, 469] width 23 height 23
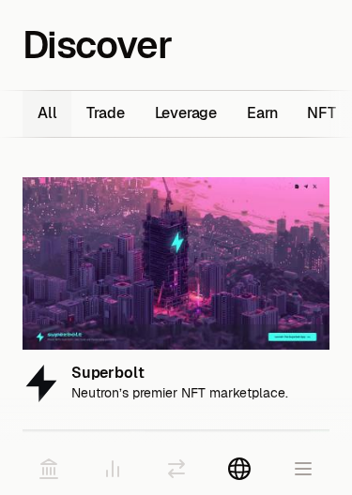
click at [53, 475] on icon at bounding box center [48, 469] width 17 height 19
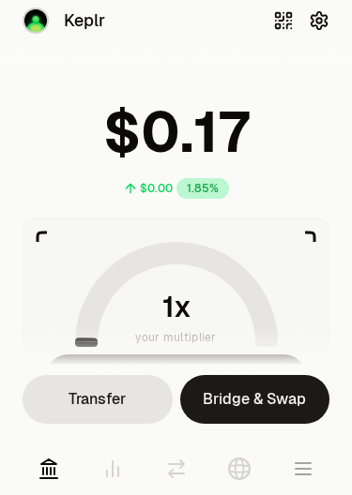
click at [35, 22] on img at bounding box center [35, 20] width 23 height 23
click at [35, 17] on img at bounding box center [35, 20] width 23 height 23
click at [34, 16] on img at bounding box center [35, 20] width 23 height 23
click at [68, 20] on span "Keplr" at bounding box center [84, 21] width 41 height 26
click at [320, 17] on icon "button" at bounding box center [319, 20] width 21 height 21
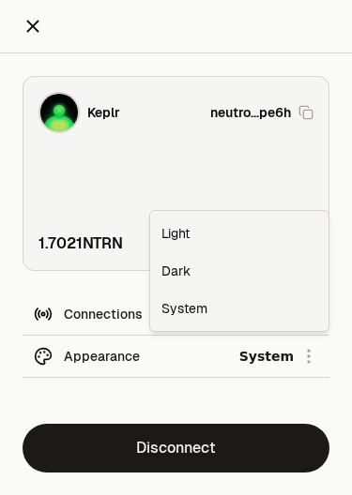
click at [73, 162] on div "Keplr neutro...pe6h 1.7021 NTRN" at bounding box center [176, 173] width 307 height 195
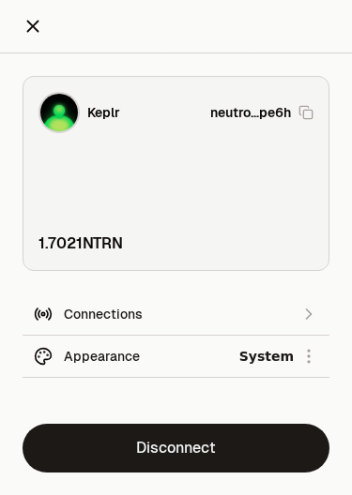
click at [99, 310] on div "Connections" at bounding box center [176, 314] width 224 height 19
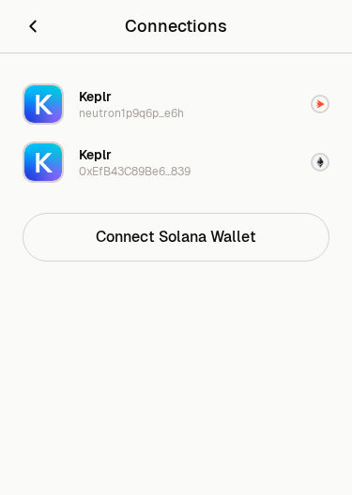
click at [121, 249] on button "Connect Solana Wallet" at bounding box center [176, 237] width 307 height 49
click at [152, 361] on div "Keplr neutron1p9q6p...e6h Keplr 0xEfB43C89Be6...839 Connect Solana Wallet" at bounding box center [176, 274] width 352 height 442
click at [88, 105] on div "Keplr" at bounding box center [95, 96] width 33 height 19
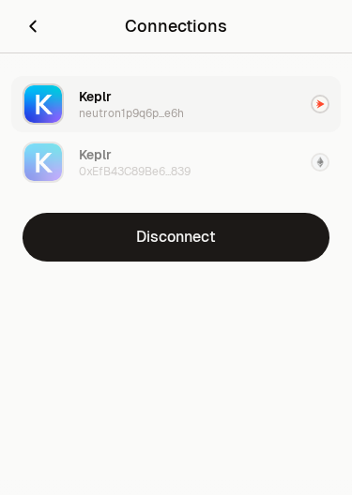
click at [134, 237] on button "Disconnect" at bounding box center [176, 237] width 307 height 49
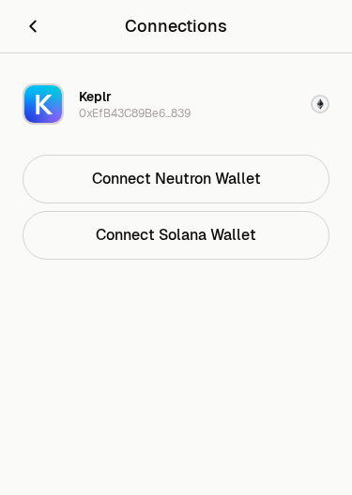
click at [95, 106] on div "0xEfB43C89Be6...839" at bounding box center [135, 113] width 112 height 15
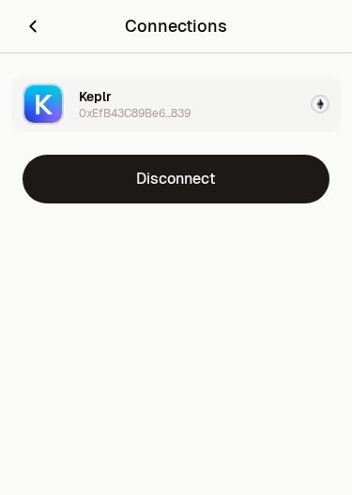
click at [135, 183] on button "Disconnect" at bounding box center [176, 179] width 307 height 49
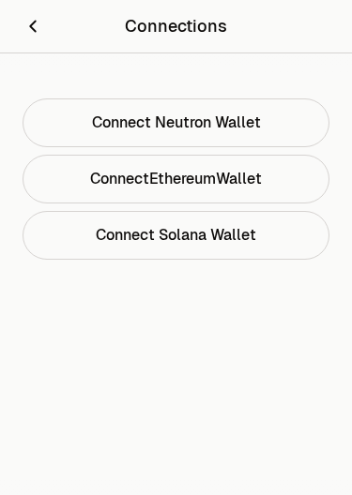
click at [117, 238] on button "Connect Solana Wallet" at bounding box center [176, 235] width 307 height 49
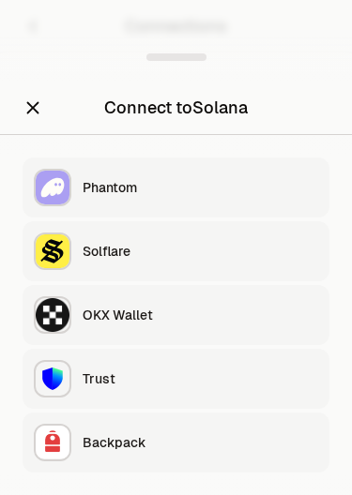
click at [88, 181] on div "Phantom" at bounding box center [200, 187] width 235 height 19
click at [94, 187] on div "Phantom" at bounding box center [200, 187] width 235 height 19
click at [98, 189] on div "Phantom" at bounding box center [200, 187] width 235 height 19
click at [86, 185] on div "Phantom" at bounding box center [200, 187] width 235 height 19
click at [31, 110] on icon "Close" at bounding box center [33, 108] width 12 height 12
